Goal: Information Seeking & Learning: Learn about a topic

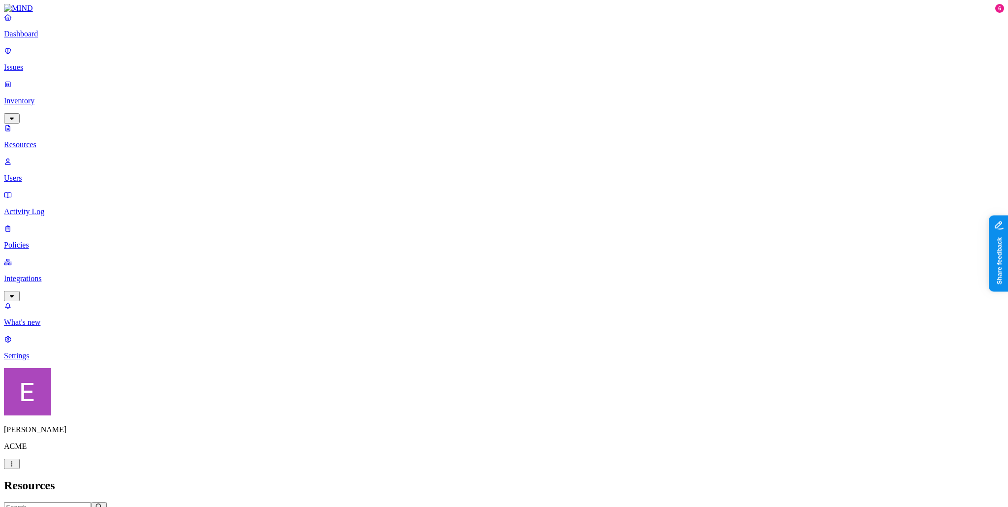
click at [62, 506] on span "File type" at bounding box center [49, 517] width 25 height 7
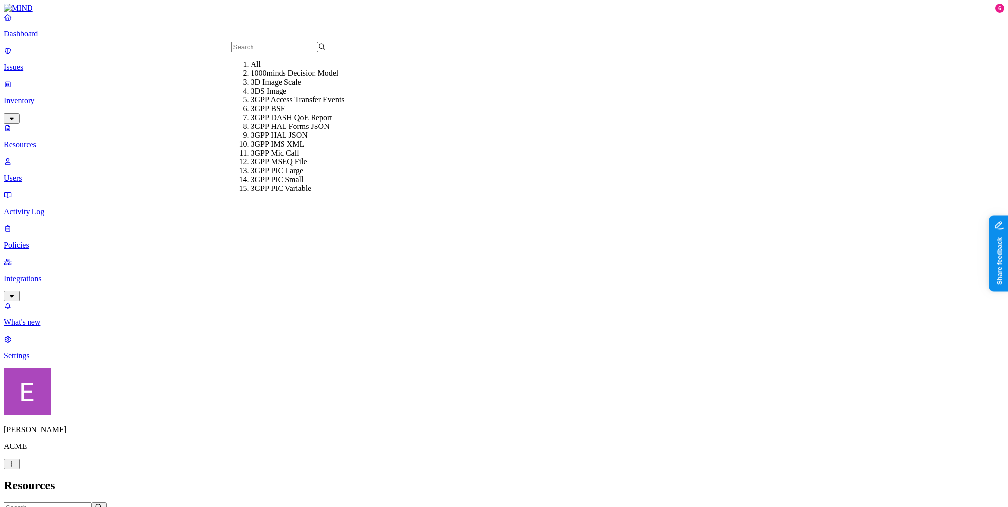
click at [117, 506] on span "Classification" at bounding box center [97, 517] width 39 height 7
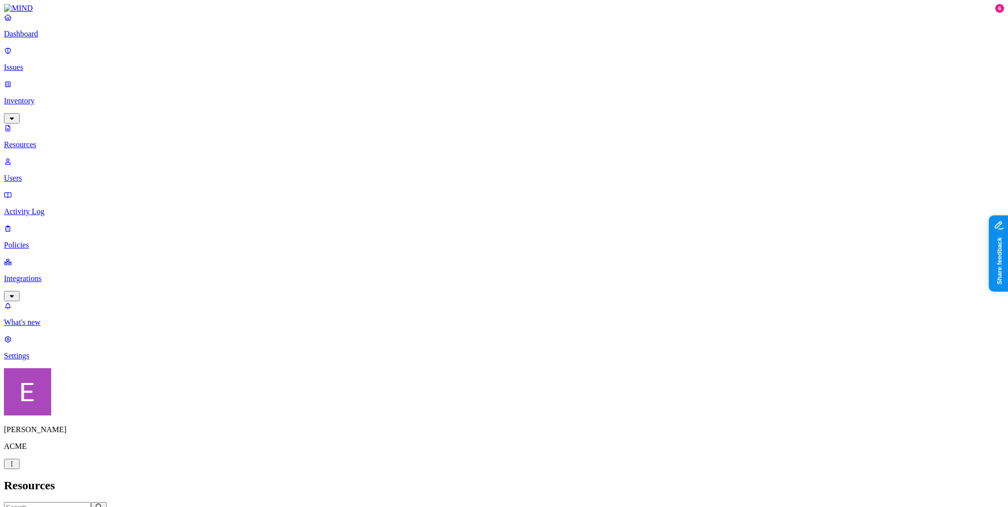
click at [60, 38] on p "Dashboard" at bounding box center [504, 34] width 1000 height 9
